Goal: Complete application form: Fill out and submit a form for a specific purpose

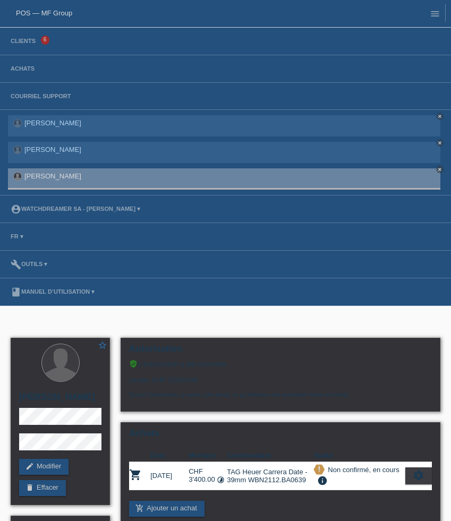
click at [3, 40] on li "Clients 6" at bounding box center [225, 42] width 451 height 28
click at [16, 44] on link "Clients" at bounding box center [23, 41] width 36 height 6
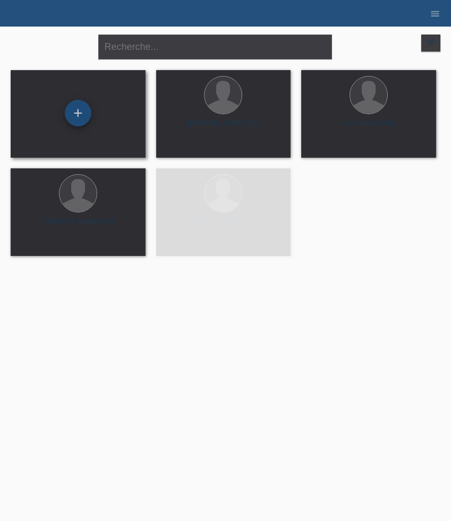
click at [78, 120] on div "+" at bounding box center [78, 113] width 27 height 27
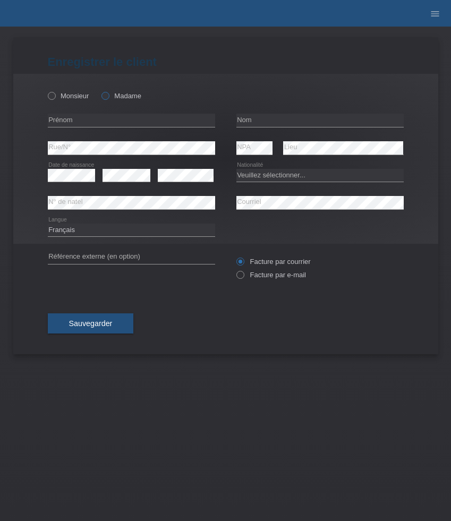
click at [100, 90] on icon at bounding box center [100, 90] width 0 height 0
click at [106, 97] on input "Madame" at bounding box center [105, 95] width 7 height 7
radio input "true"
click at [123, 121] on input "text" at bounding box center [131, 120] width 167 height 13
paste input "[PERSON_NAME]"
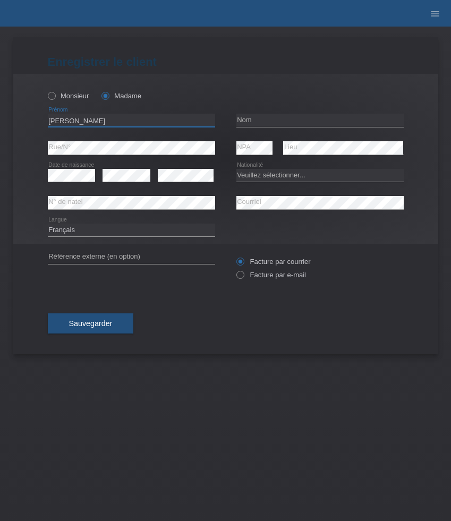
type input "[PERSON_NAME]"
click at [278, 121] on input "text" at bounding box center [319, 120] width 167 height 13
paste input "Thiébaud"
type input "Thiébaud"
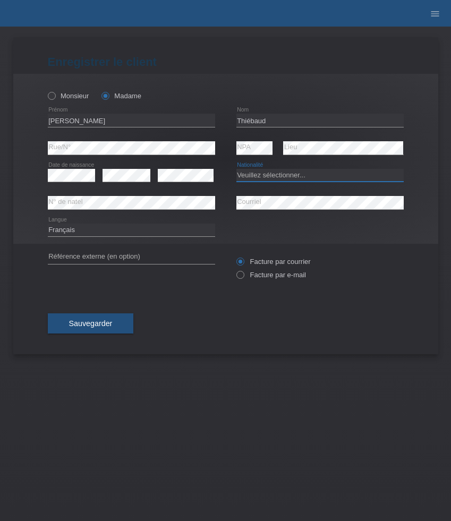
click at [280, 180] on select "Veuillez sélectionner... Suisse Allemagne Autriche Liechtenstein ------------ A…" at bounding box center [319, 175] width 167 height 13
select select "CH"
click at [236, 169] on select "Veuillez sélectionner... Suisse Allemagne Autriche Liechtenstein ------------ A…" at bounding box center [319, 175] width 167 height 13
click at [282, 275] on label "Facture par e-mail" at bounding box center [271, 275] width 70 height 8
click at [243, 275] on input "Facture par e-mail" at bounding box center [239, 277] width 7 height 13
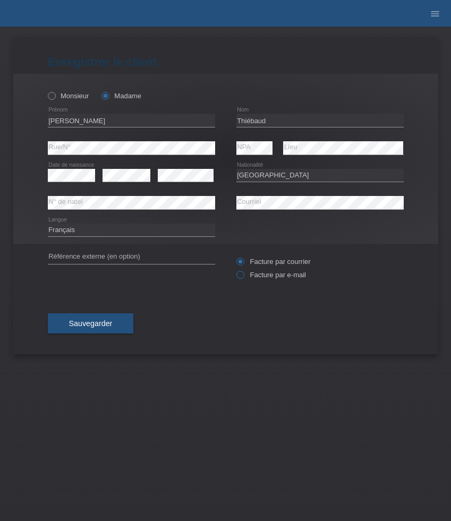
radio input "true"
click at [119, 321] on button "Sauvegarder" at bounding box center [91, 324] width 86 height 20
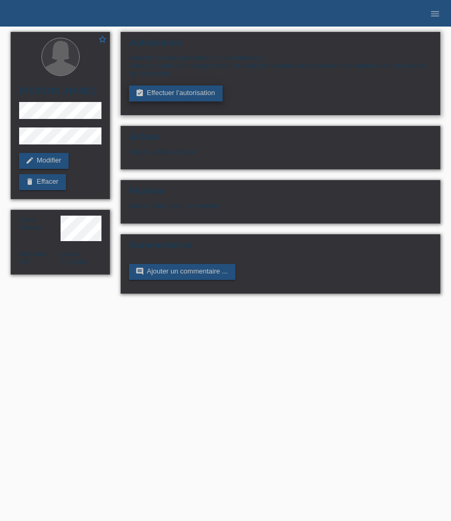
click at [192, 94] on link "assignment_turned_in Effectuer l’autorisation" at bounding box center [175, 94] width 93 height 16
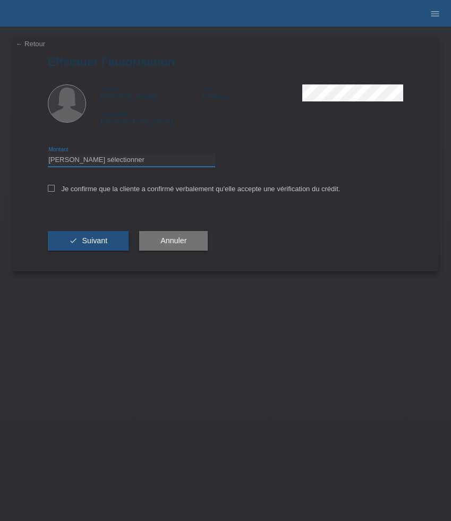
click at [165, 162] on select "Veuillez sélectionner CHF 1.00 - CHF 499.00 CHF 500.00 - CHF 1'999.00 CHF 2'000…" at bounding box center [131, 160] width 167 height 13
select select "3"
click at [48, 155] on select "Veuillez sélectionner CHF 1.00 - CHF 499.00 CHF 500.00 - CHF 1'999.00 CHF 2'000…" at bounding box center [131, 160] width 167 height 13
click at [146, 193] on label "Je confirme que la cliente a confirmé verbalement qu'elle accepte une vérificat…" at bounding box center [194, 189] width 293 height 8
click at [55, 192] on input "Je confirme que la cliente a confirmé verbalement qu'elle accepte une vérificat…" at bounding box center [51, 188] width 7 height 7
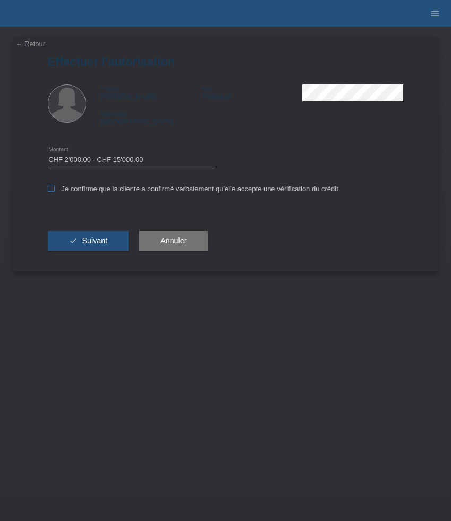
checkbox input "true"
click at [103, 244] on span "Suivant" at bounding box center [95, 240] width 26 height 9
